Goal: Subscribe to service/newsletter

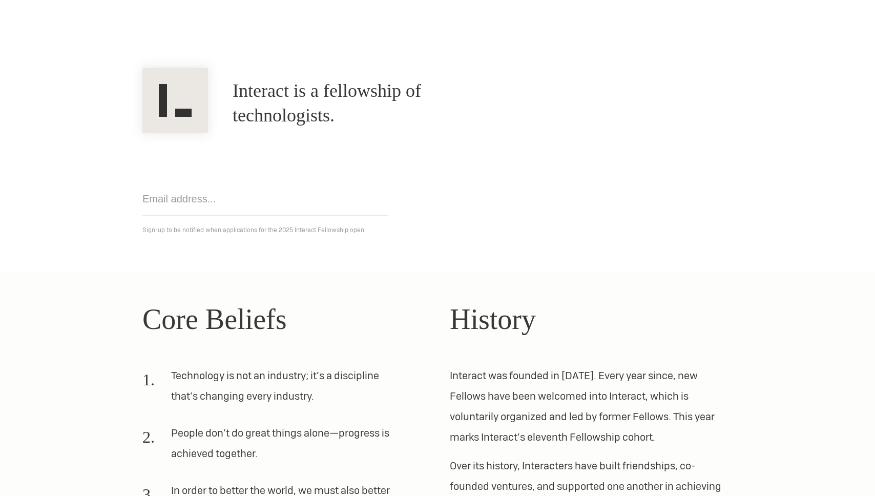
scroll to position [50, 0]
click at [155, 196] on input "email" at bounding box center [265, 198] width 246 height 33
type input "rithwik@berkeley.edu"
click at [267, 198] on input "rithwik@berkeley.edu" at bounding box center [265, 198] width 246 height 33
click input "Get notified" at bounding box center [0, 0] width 0 height 0
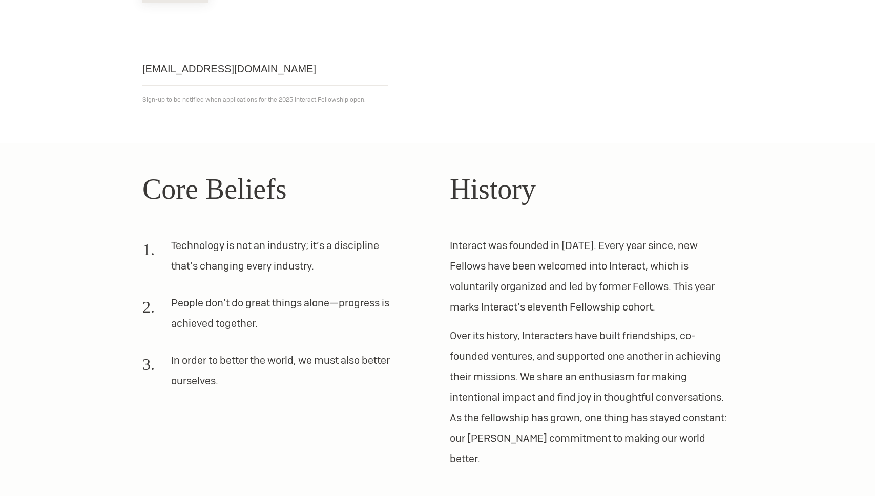
scroll to position [182, 0]
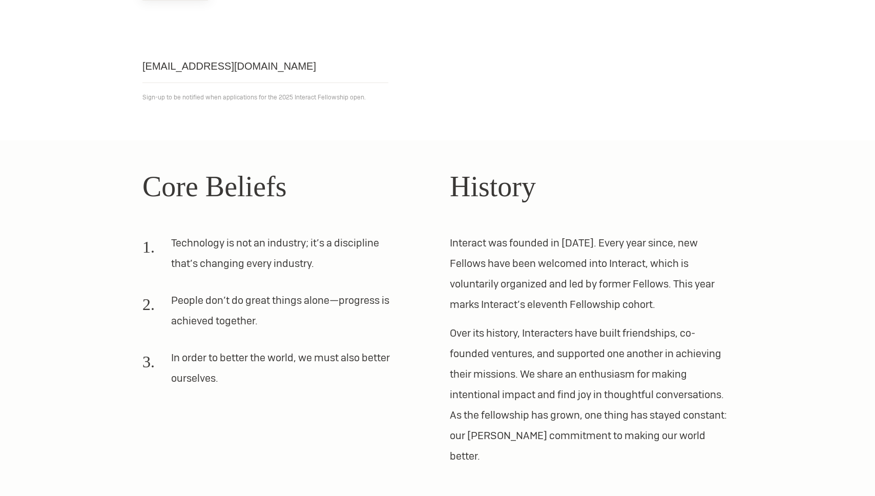
click at [626, 148] on section "Core Beliefs Technology is not an industry; it’s a discipline that’s changing e…" at bounding box center [437, 353] width 875 height 427
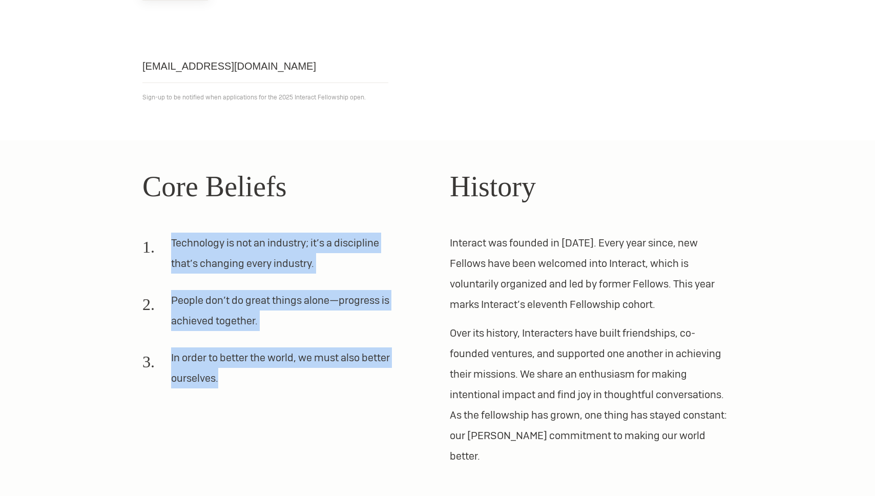
drag, startPoint x: 309, startPoint y: 225, endPoint x: 335, endPoint y: 394, distance: 170.6
click at [336, 394] on div "Core Beliefs Technology is not an industry; it’s a discipline that’s changing e…" at bounding box center [283, 315] width 283 height 301
click at [335, 394] on li "In order to better the world, we must also better ourselves." at bounding box center [271, 371] width 258 height 49
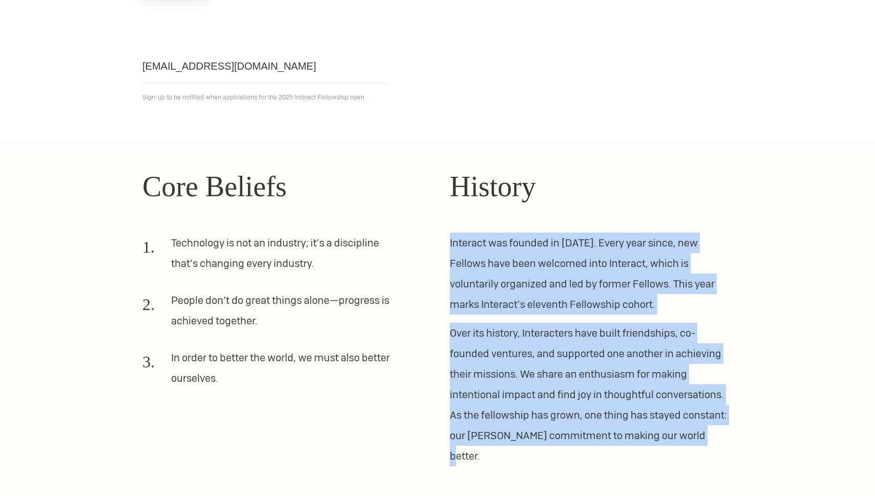
drag, startPoint x: 507, startPoint y: 222, endPoint x: 715, endPoint y: 427, distance: 292.2
click at [715, 427] on div "History Interact was founded in 2012. Every year since, new Fellows have been w…" at bounding box center [591, 315] width 283 height 301
click at [715, 427] on p "Over its history, Interacters have built friendships, co-founded ventures, and …" at bounding box center [591, 394] width 283 height 143
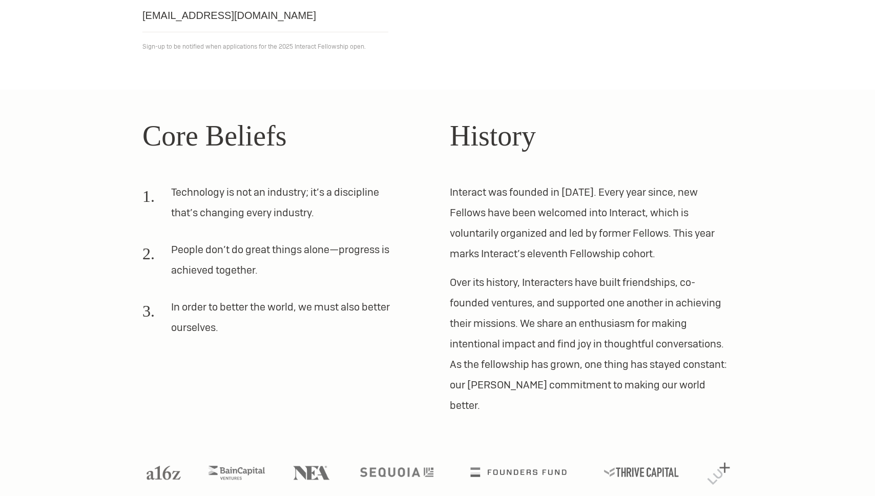
scroll to position [0, 0]
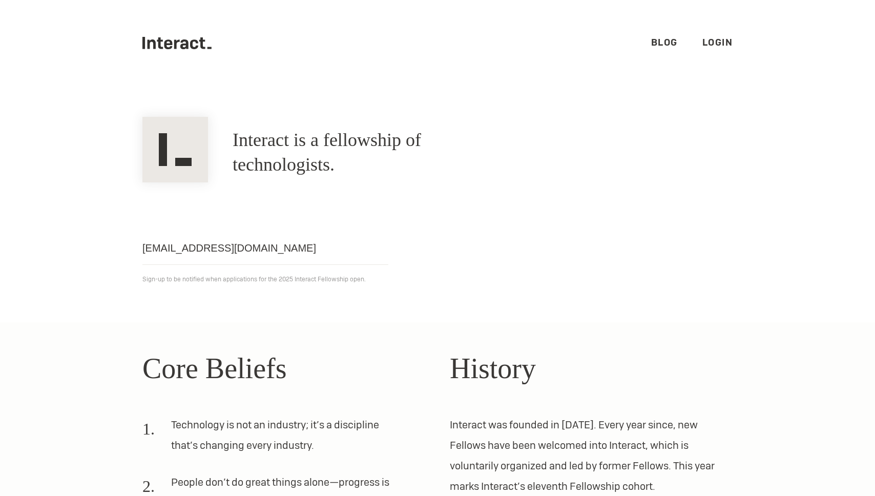
click at [661, 44] on link "Blog" at bounding box center [664, 42] width 27 height 12
